Goal: Information Seeking & Learning: Check status

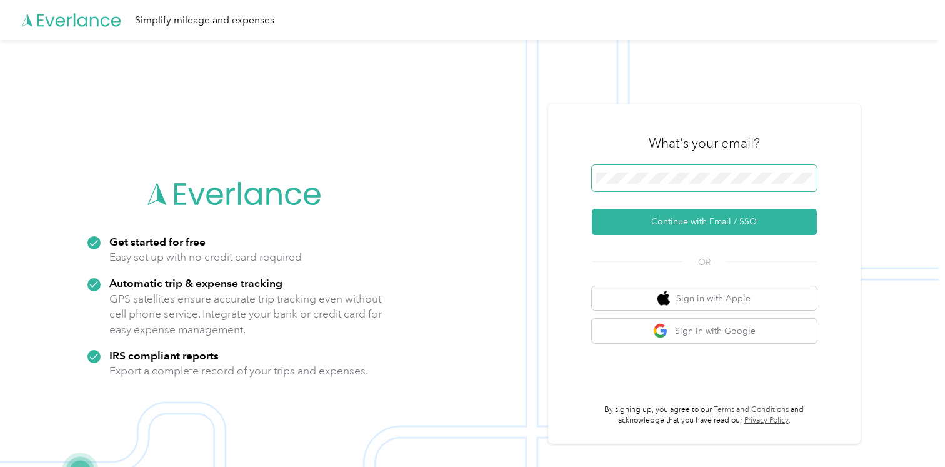
click at [807, 178] on keeper-lock "Open Keeper Popup" at bounding box center [803, 178] width 15 height 15
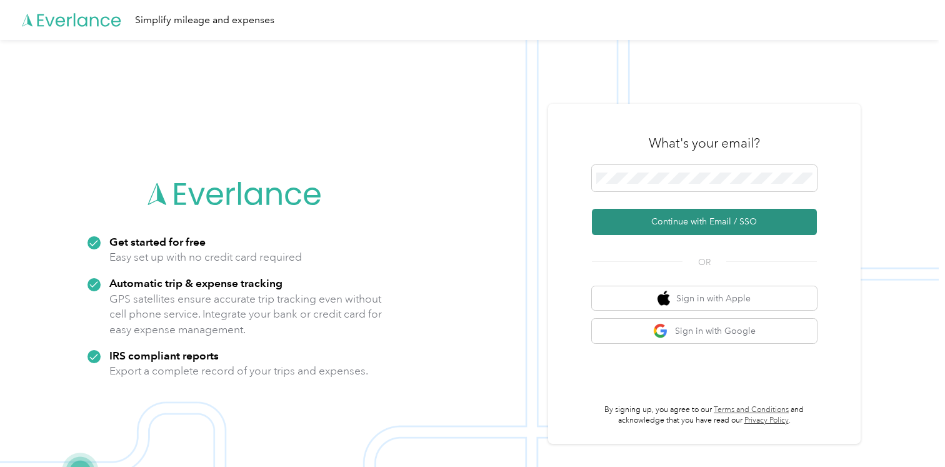
click at [665, 223] on button "Continue with Email / SSO" at bounding box center [704, 222] width 225 height 26
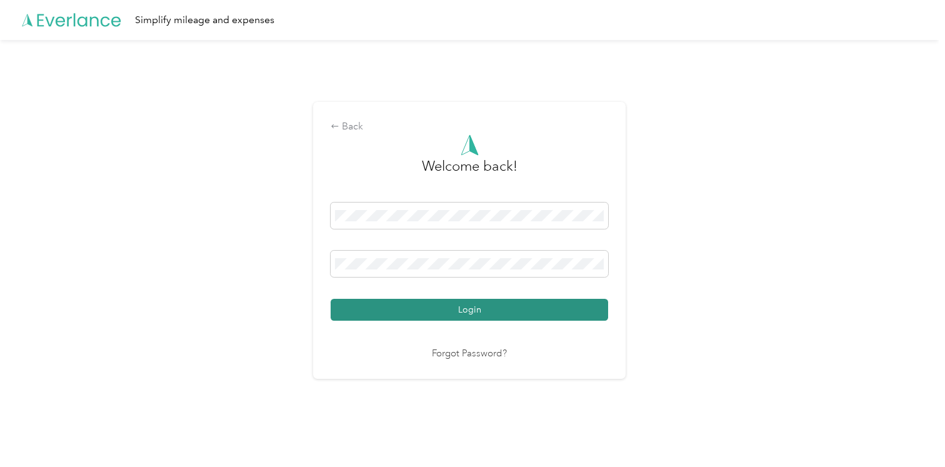
click at [498, 307] on button "Login" at bounding box center [470, 310] width 278 height 22
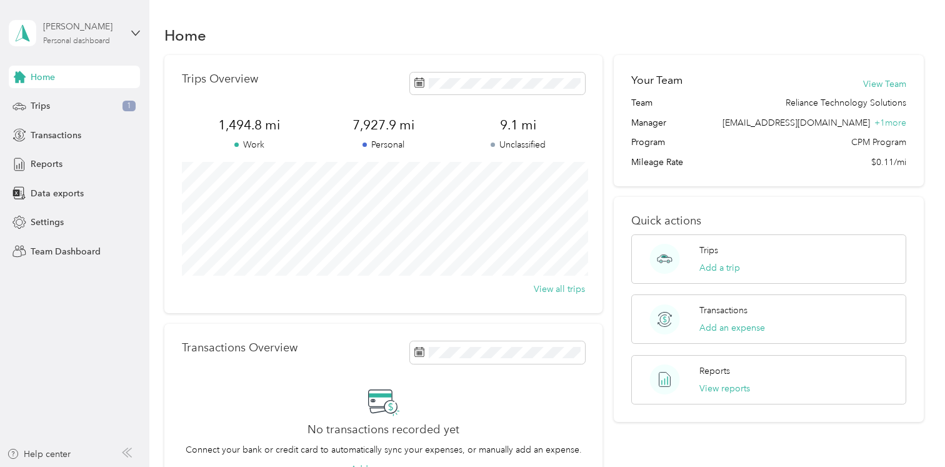
click at [114, 36] on div "Andrew Newberry Personal dashboard" at bounding box center [82, 32] width 78 height 25
click at [87, 104] on div "Team dashboard" at bounding box center [176, 97] width 316 height 22
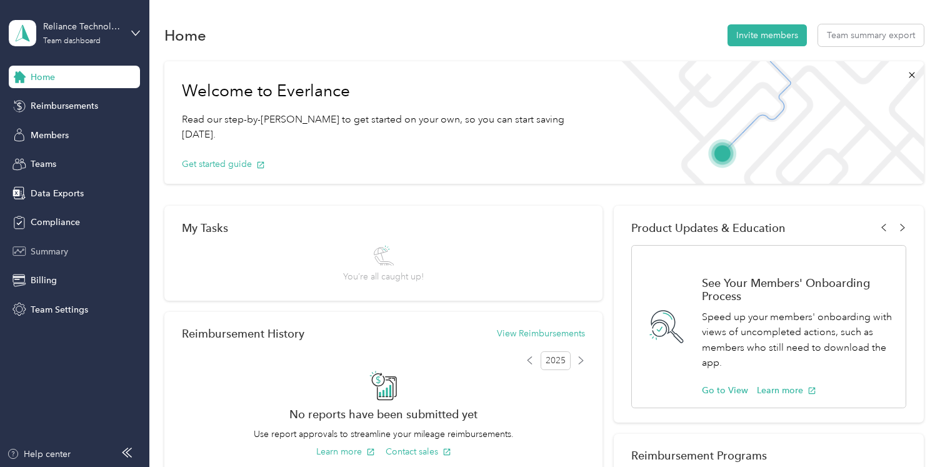
click at [53, 252] on span "Summary" at bounding box center [50, 251] width 38 height 13
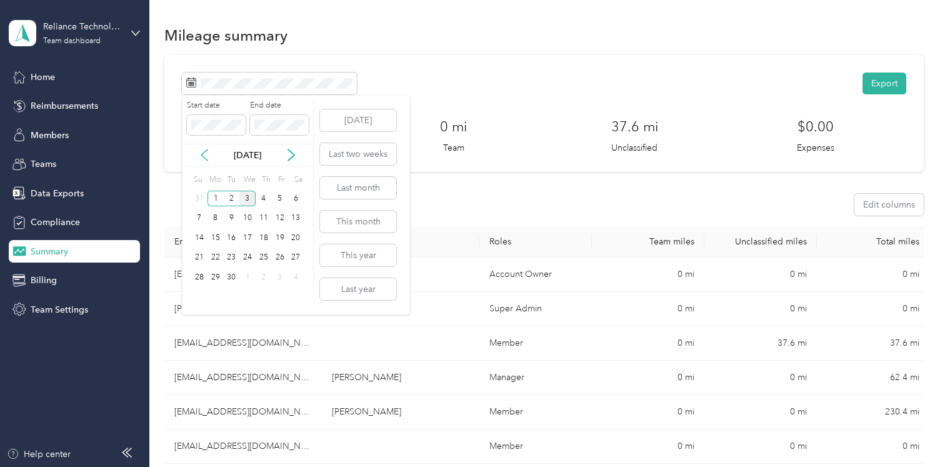
click at [204, 157] on icon at bounding box center [204, 155] width 6 height 11
click at [217, 258] on div "18" at bounding box center [216, 258] width 16 height 16
click at [204, 296] on div "31" at bounding box center [199, 297] width 16 height 16
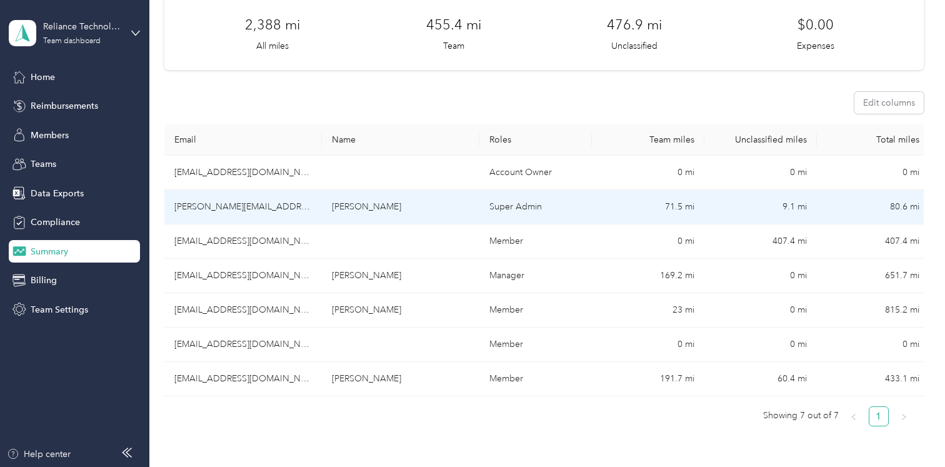
scroll to position [106, 0]
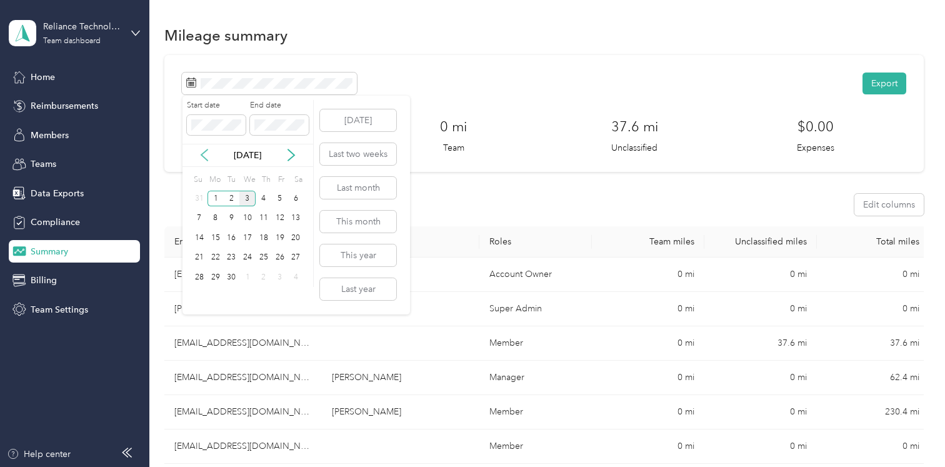
click at [206, 151] on icon at bounding box center [204, 155] width 13 height 13
click at [217, 254] on div "18" at bounding box center [216, 258] width 16 height 16
click at [203, 296] on div "31" at bounding box center [199, 297] width 16 height 16
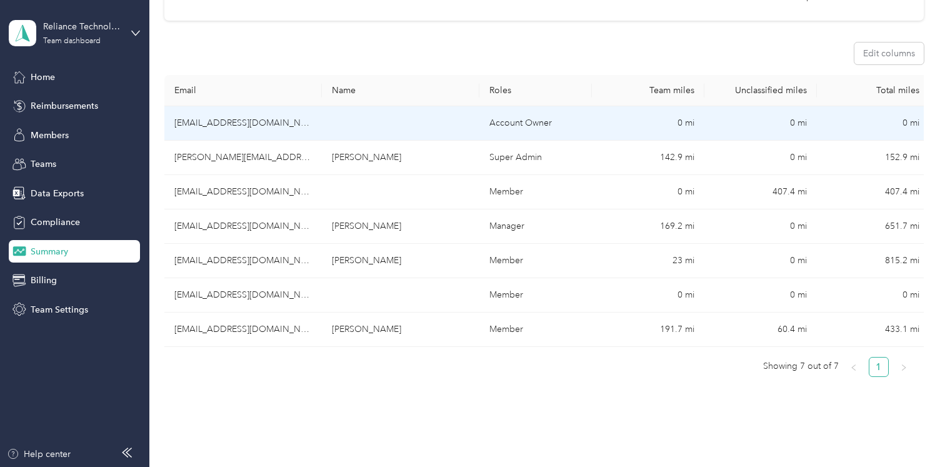
scroll to position [153, 0]
